Goal: Obtain resource: Obtain resource

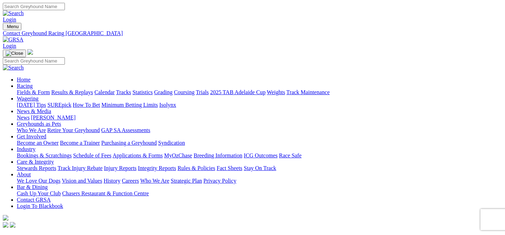
click at [163, 152] on link "Applications & Forms" at bounding box center [138, 155] width 50 height 6
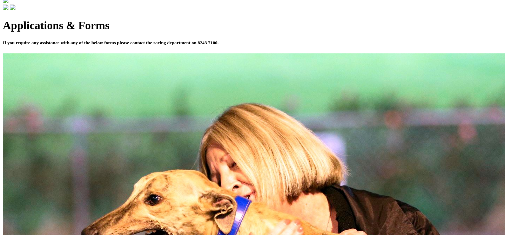
scroll to position [219, 0]
